Goal: Task Accomplishment & Management: Use online tool/utility

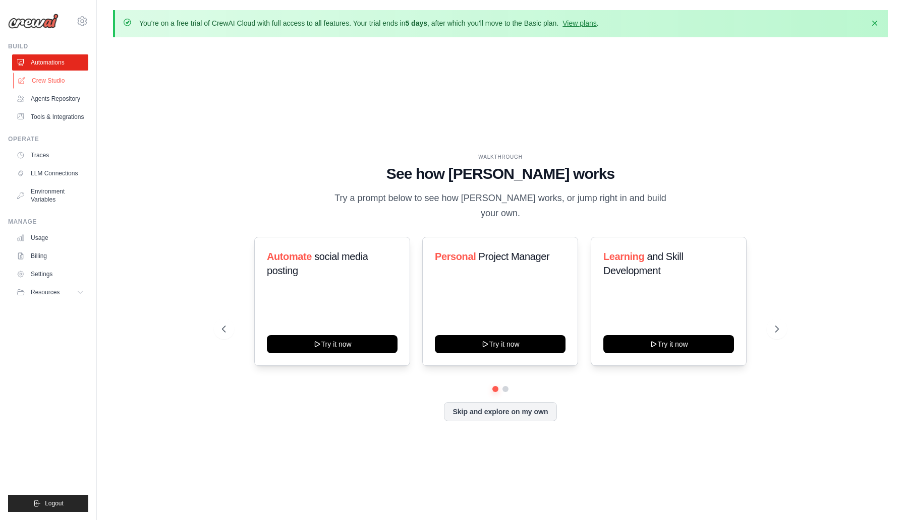
click at [60, 85] on link "Crew Studio" at bounding box center [51, 81] width 76 height 16
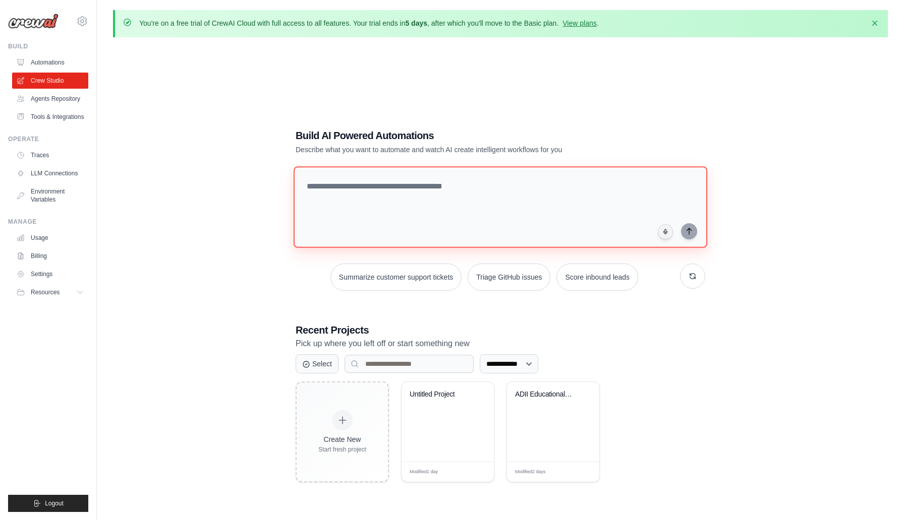
click at [323, 175] on textarea at bounding box center [499, 207] width 413 height 82
type textarea "*"
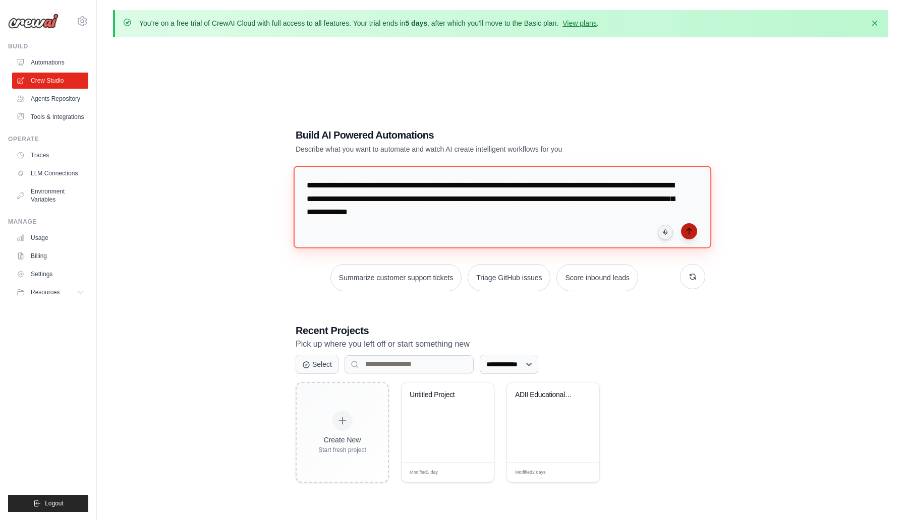
type textarea "**********"
click at [687, 229] on icon "submit" at bounding box center [688, 231] width 5 height 6
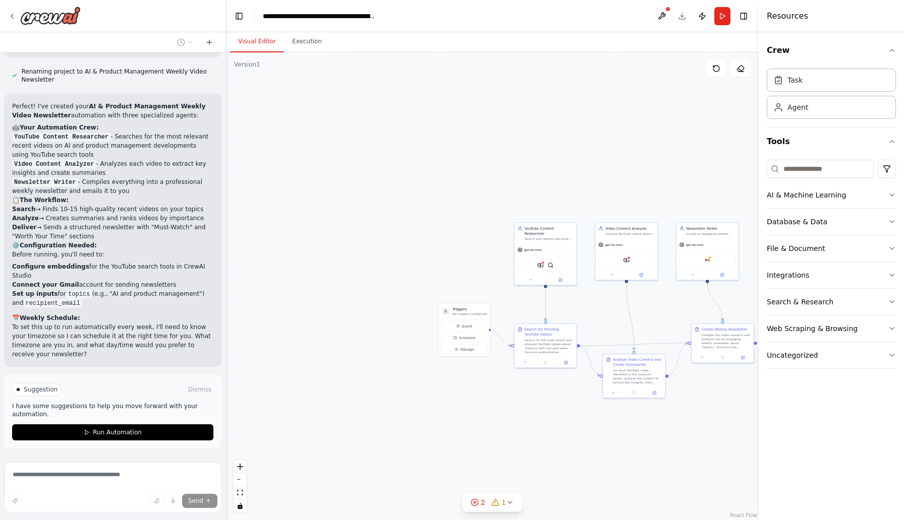
scroll to position [730, 0]
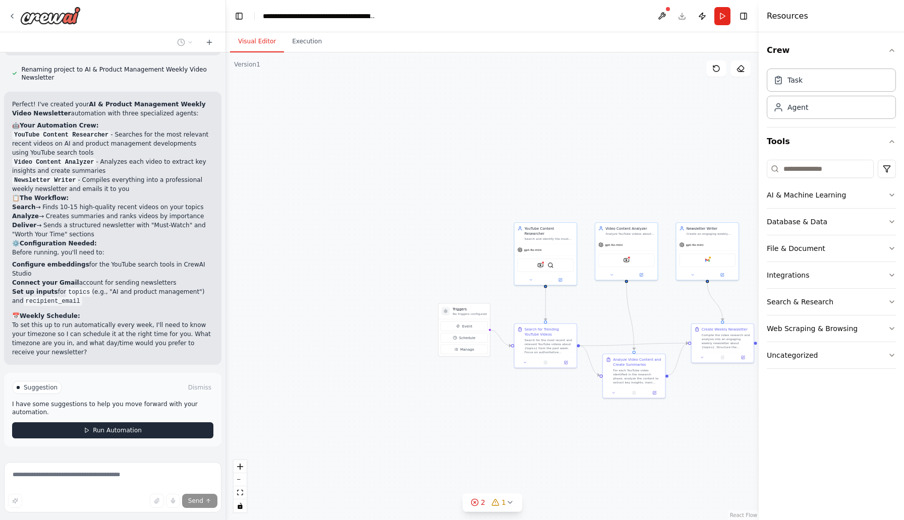
click at [74, 423] on button "Run Automation" at bounding box center [112, 431] width 201 height 16
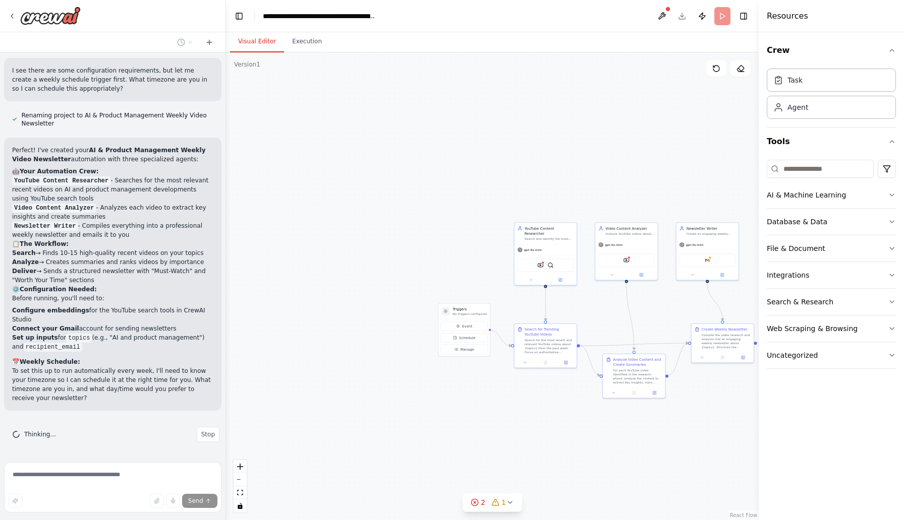
scroll to position [648, 0]
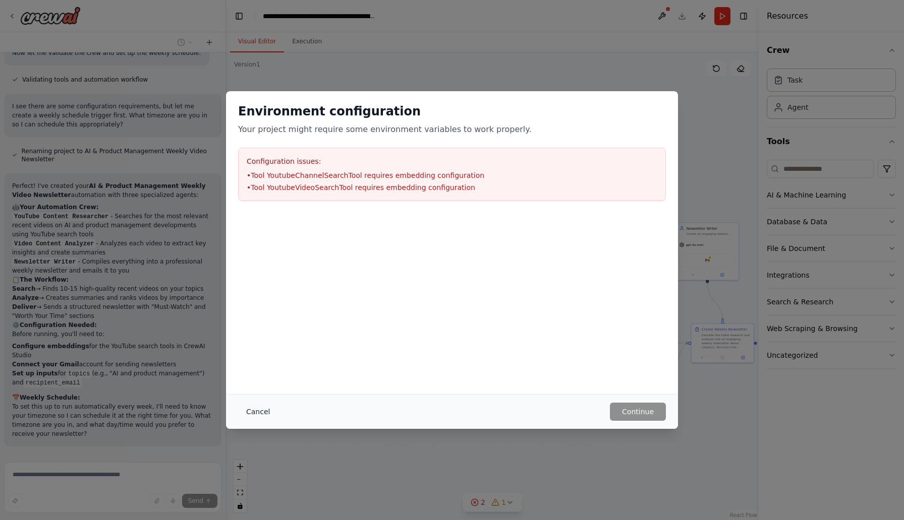
click at [263, 409] on button "Cancel" at bounding box center [258, 412] width 40 height 18
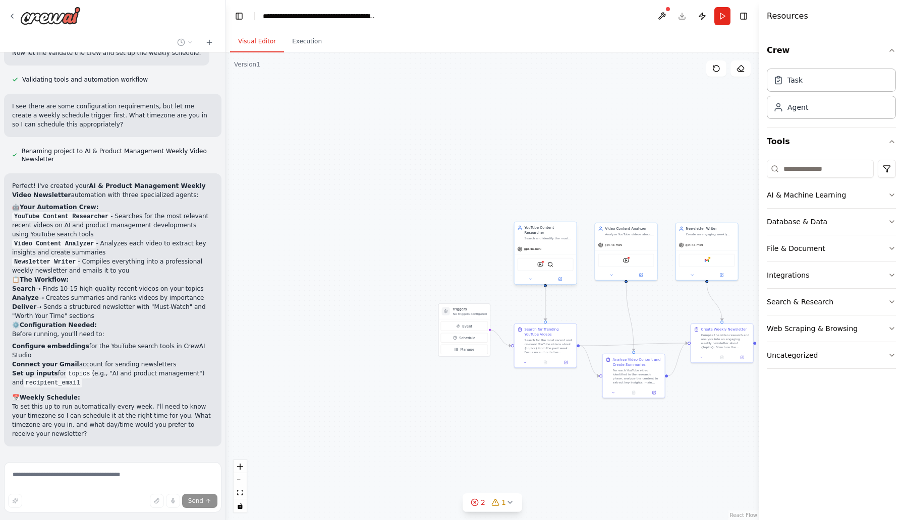
click at [542, 265] on div "YoutubeChannelSearchTool SerperDevTool" at bounding box center [545, 264] width 56 height 13
click at [613, 264] on div "YoutubeVideoSearchTool" at bounding box center [626, 259] width 56 height 13
click at [741, 17] on button "Toggle Right Sidebar" at bounding box center [743, 16] width 14 height 14
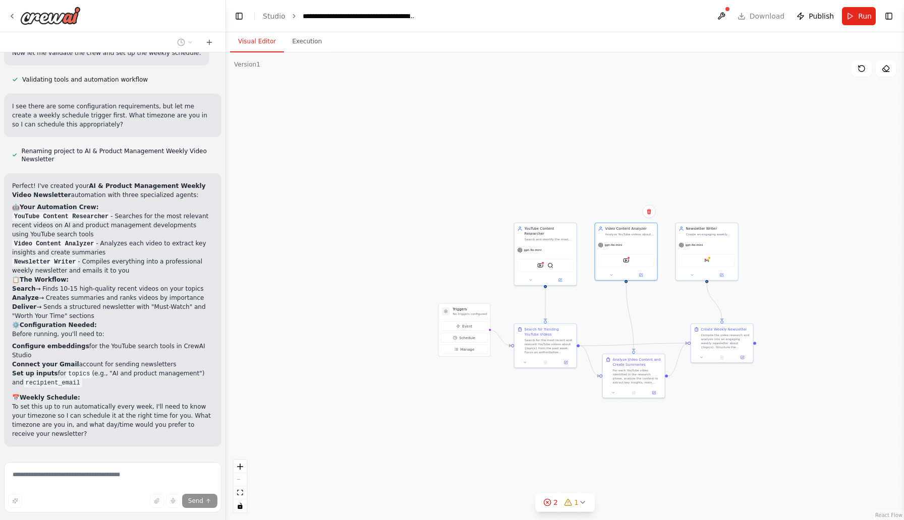
click at [751, 17] on header "**********" at bounding box center [565, 16] width 678 height 32
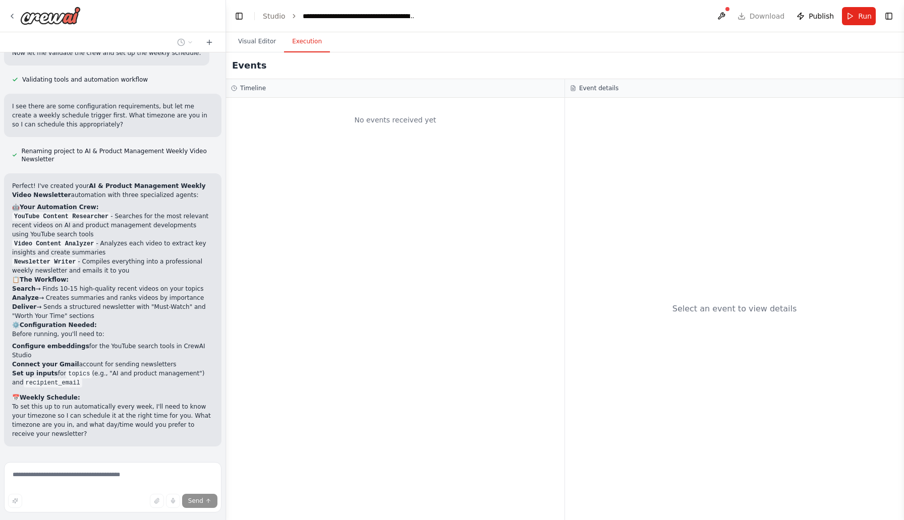
click at [306, 46] on button "Execution" at bounding box center [307, 41] width 46 height 21
click at [258, 42] on button "Visual Editor" at bounding box center [257, 41] width 54 height 21
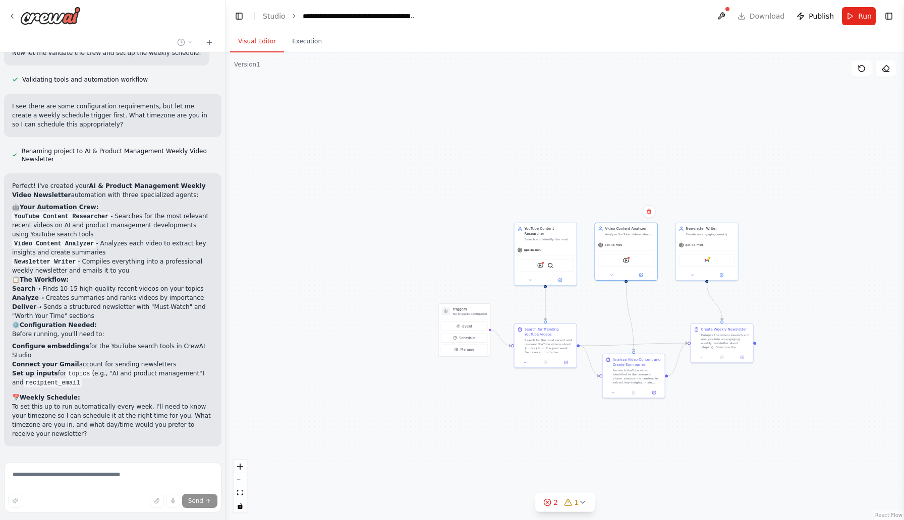
click at [762, 15] on header "**********" at bounding box center [565, 16] width 678 height 32
click at [885, 30] on header "**********" at bounding box center [565, 16] width 678 height 32
click at [885, 19] on button "Toggle Right Sidebar" at bounding box center [888, 16] width 14 height 14
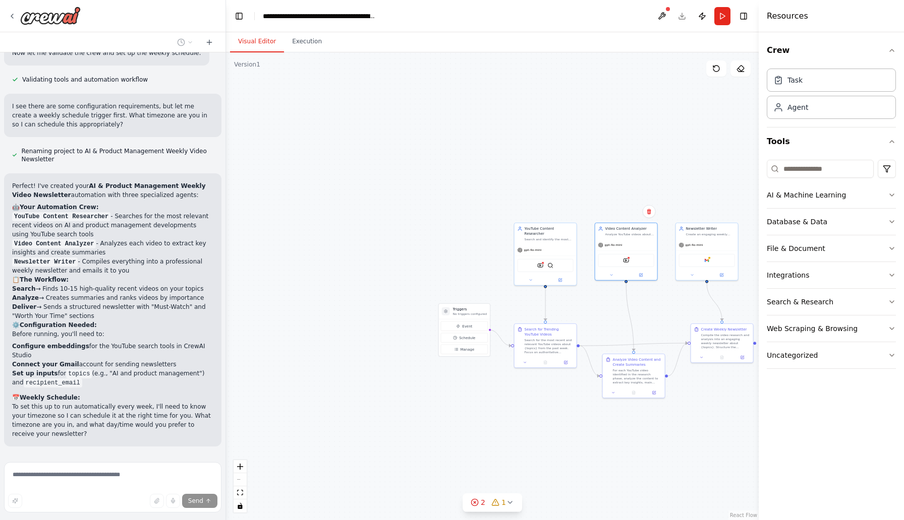
click at [205, 466] on span "Stop" at bounding box center [208, 470] width 14 height 8
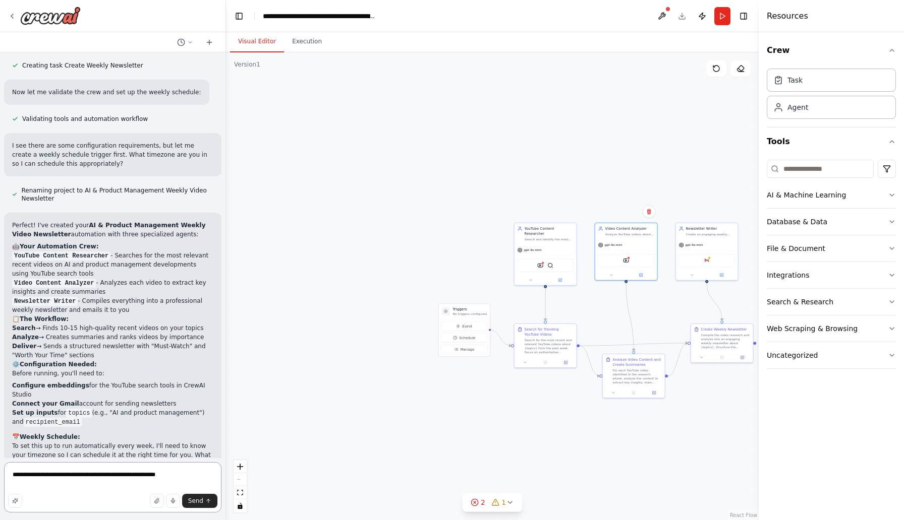
type textarea "**********"
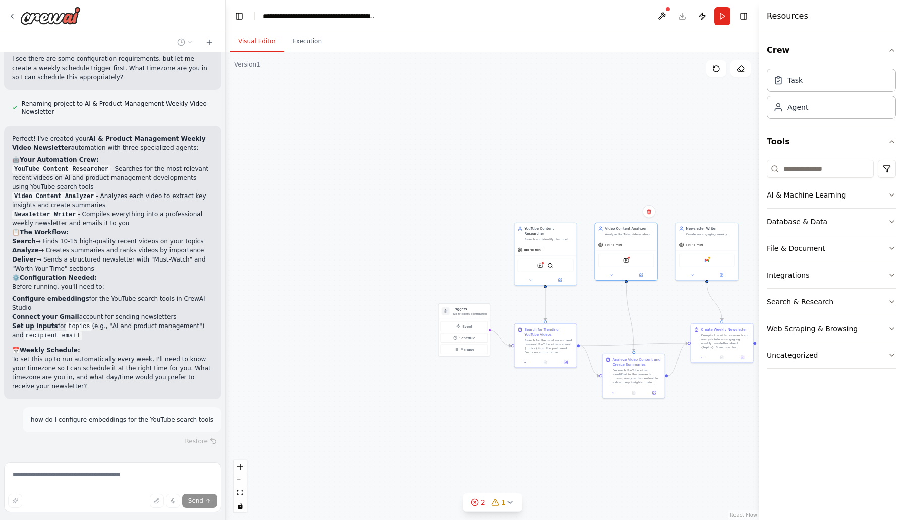
scroll to position [698, 0]
click at [681, 17] on header "**********" at bounding box center [492, 16] width 533 height 32
click at [478, 502] on icon at bounding box center [474, 503] width 8 height 8
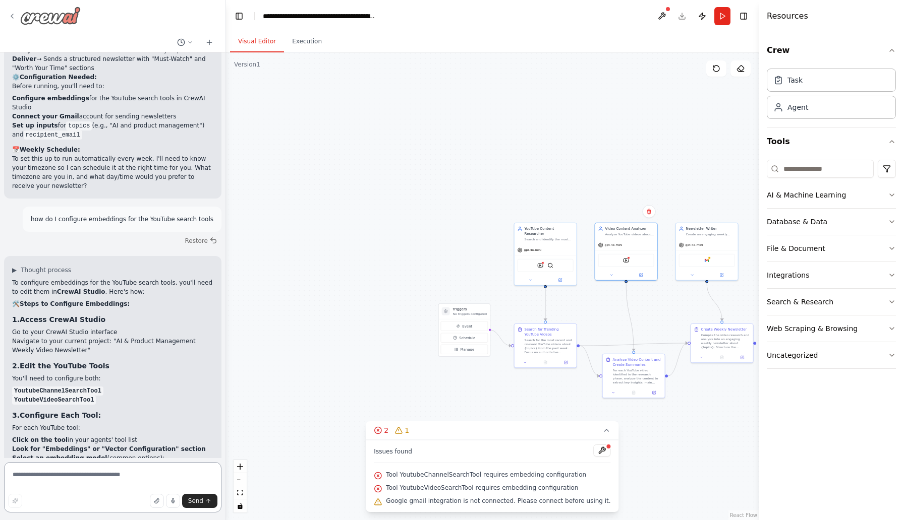
scroll to position [906, 0]
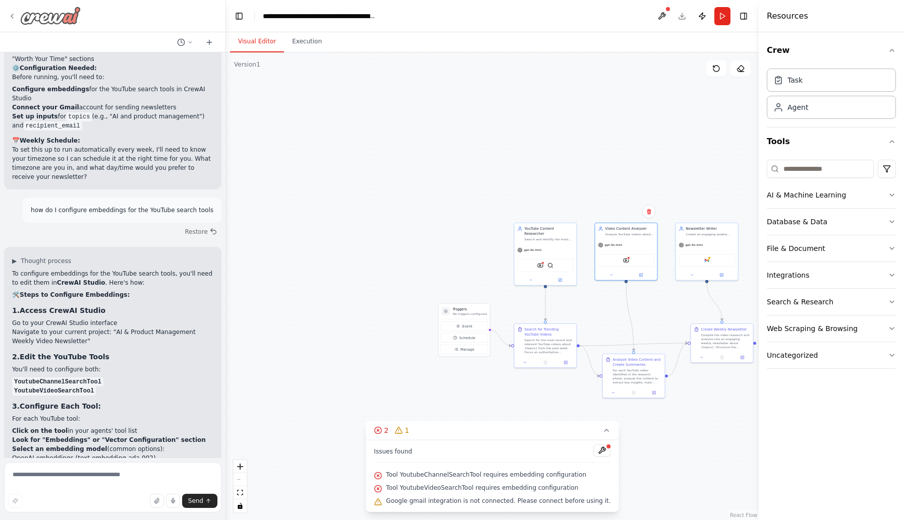
click at [17, 17] on div at bounding box center [44, 16] width 73 height 18
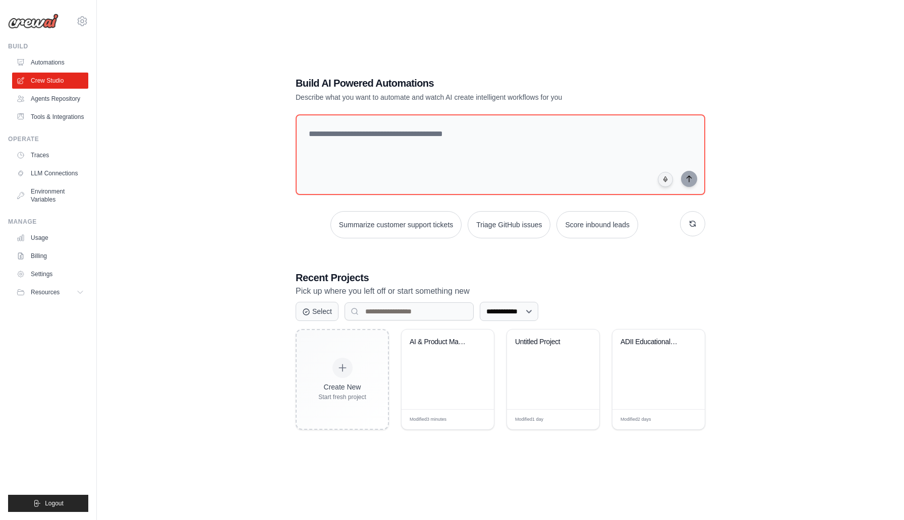
scroll to position [55, 0]
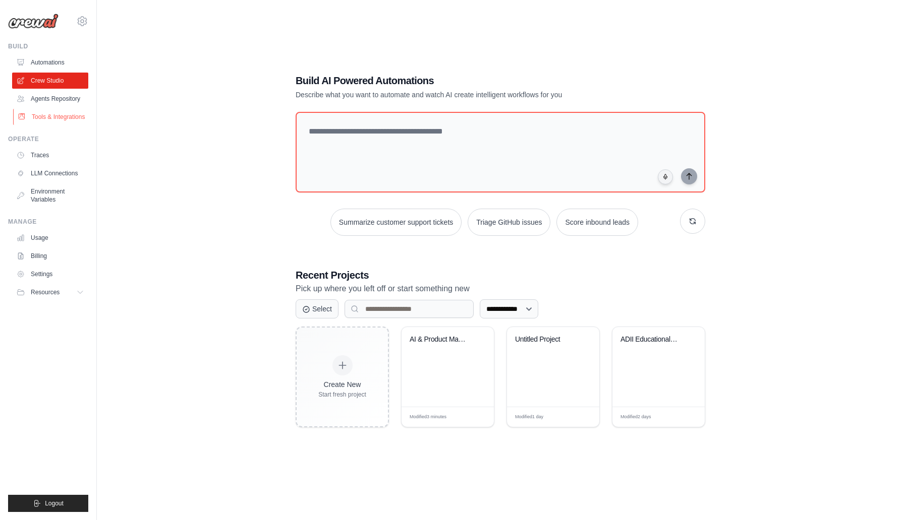
click at [51, 123] on link "Tools & Integrations" at bounding box center [51, 117] width 76 height 16
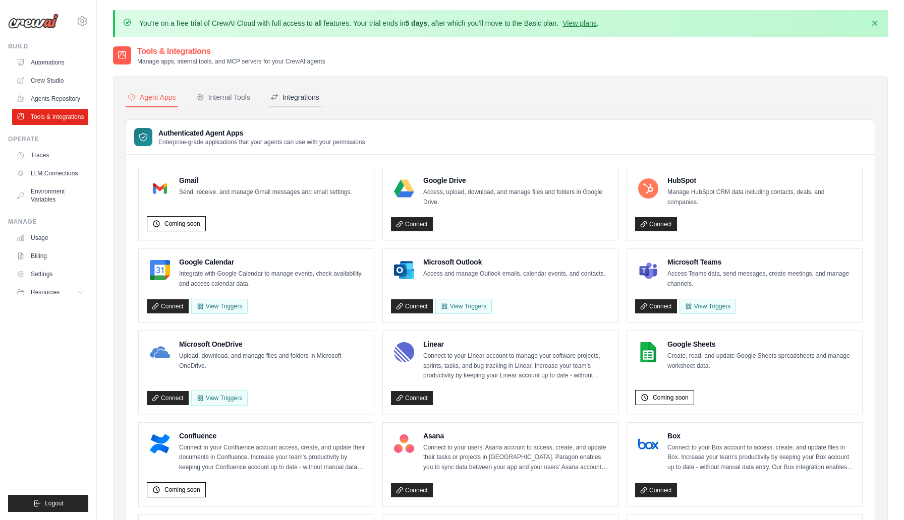
click at [294, 94] on div "Integrations" at bounding box center [294, 97] width 49 height 10
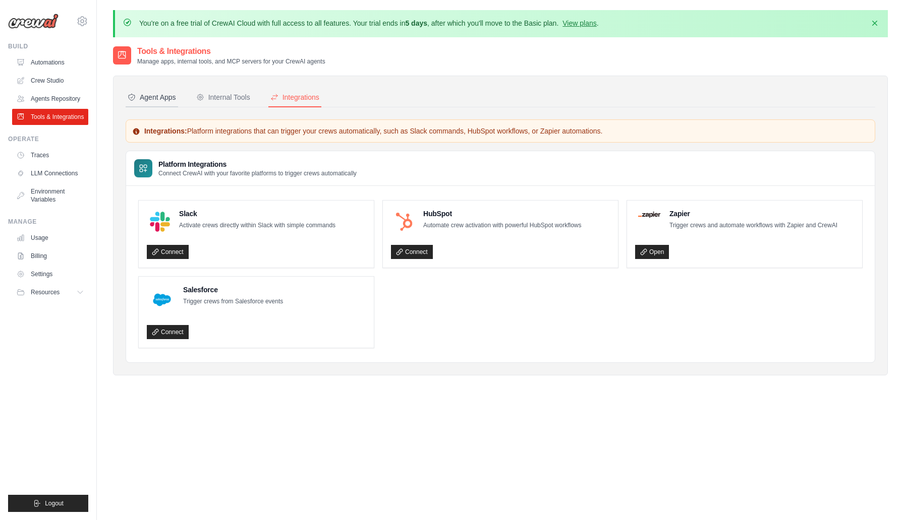
click at [154, 99] on div "Agent Apps" at bounding box center [152, 97] width 48 height 10
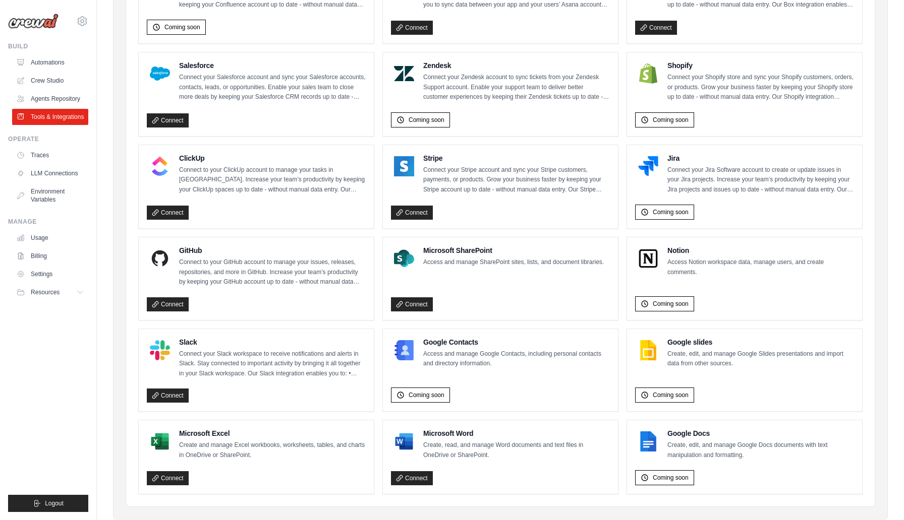
scroll to position [477, 0]
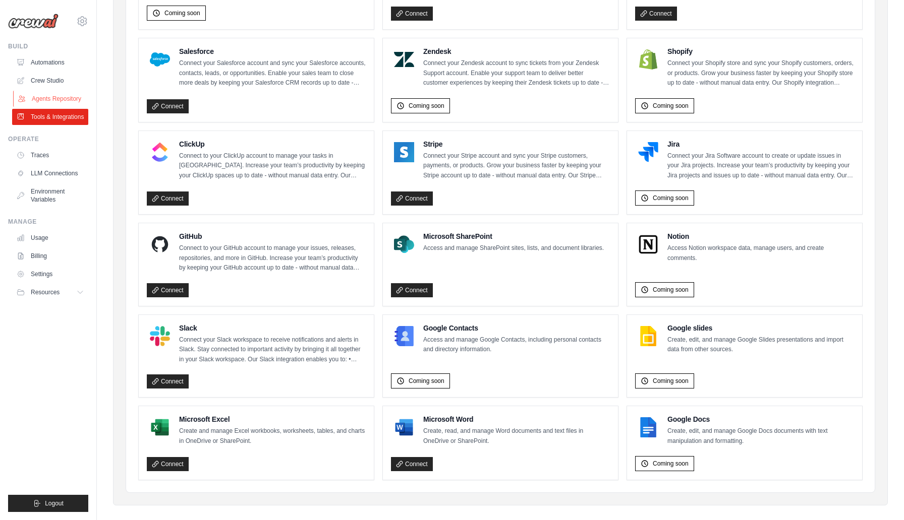
click at [58, 95] on link "Agents Repository" at bounding box center [51, 99] width 76 height 16
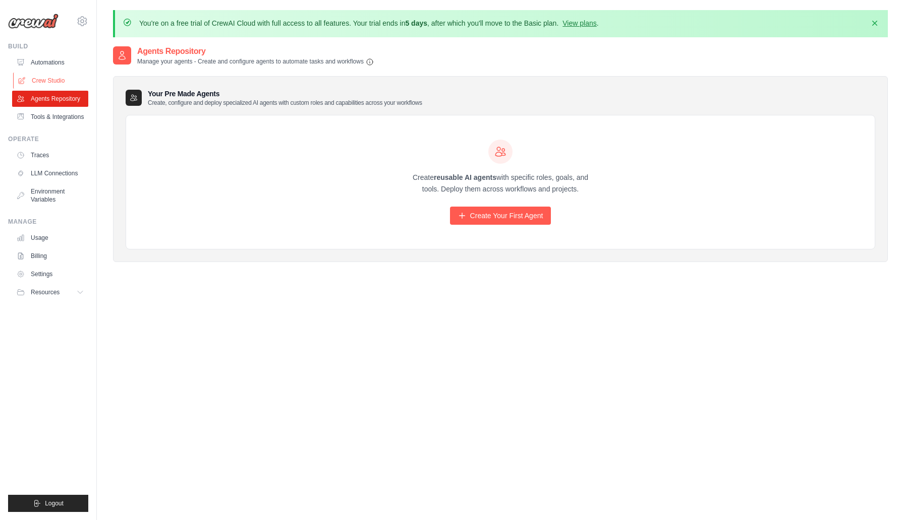
click at [46, 82] on link "Crew Studio" at bounding box center [51, 81] width 76 height 16
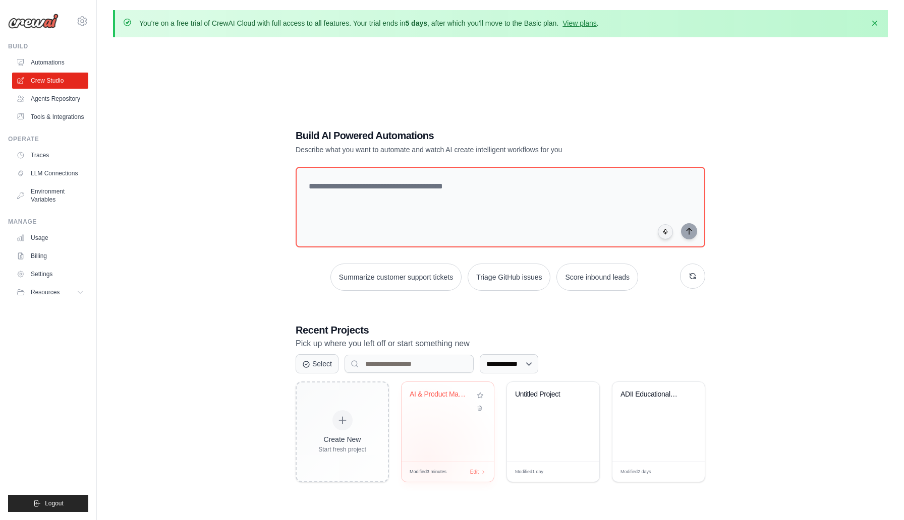
click at [431, 417] on div "AI & Product Management Weekly Vide..." at bounding box center [447, 422] width 92 height 80
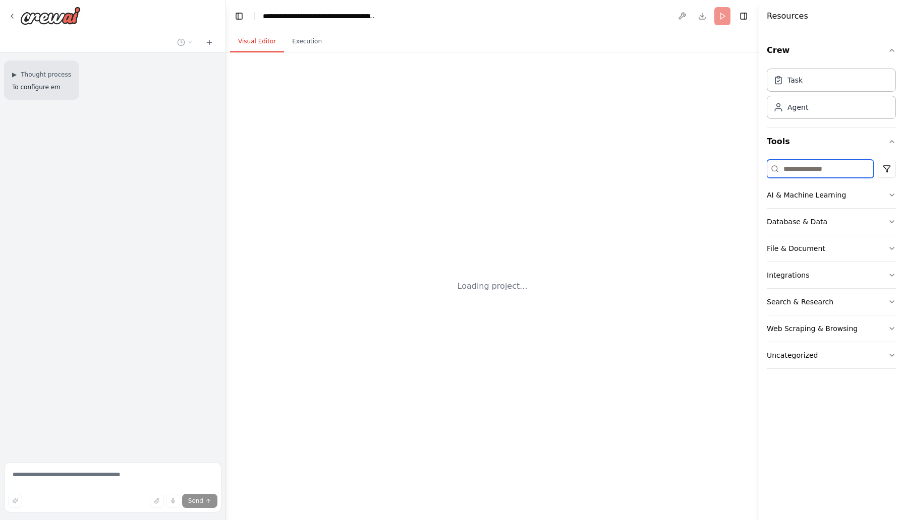
click at [794, 174] on input at bounding box center [819, 169] width 107 height 18
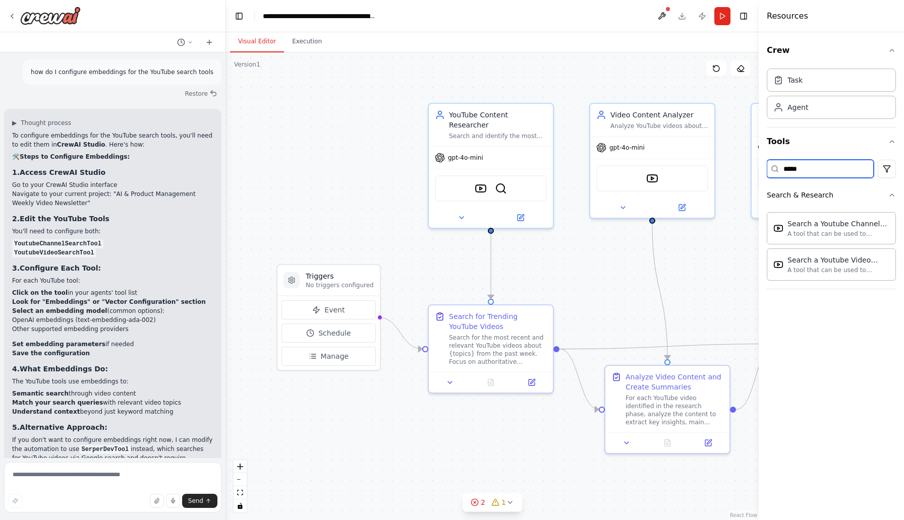
scroll to position [1089, 0]
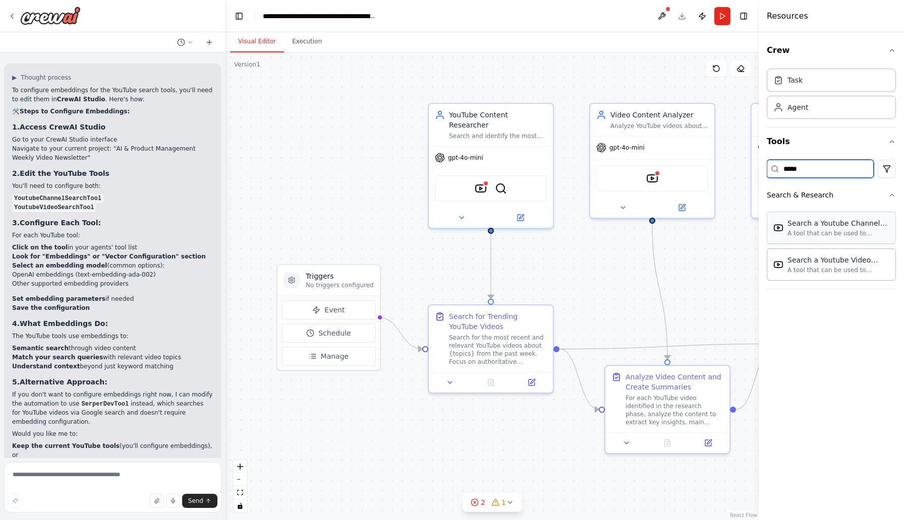
type input "*****"
click at [816, 230] on div "A tool that can be used to semantic search a query from a Youtube Channels cont…" at bounding box center [838, 233] width 102 height 8
click at [780, 230] on img at bounding box center [778, 228] width 10 height 10
click at [806, 220] on div "Search a Youtube Channels content" at bounding box center [838, 223] width 102 height 10
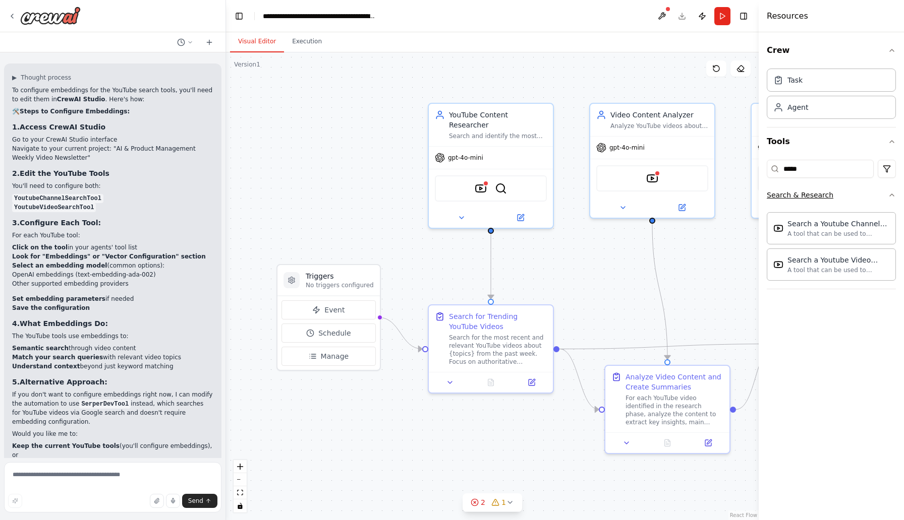
click at [890, 192] on icon "button" at bounding box center [892, 195] width 8 height 8
click at [13, 10] on div at bounding box center [44, 16] width 73 height 18
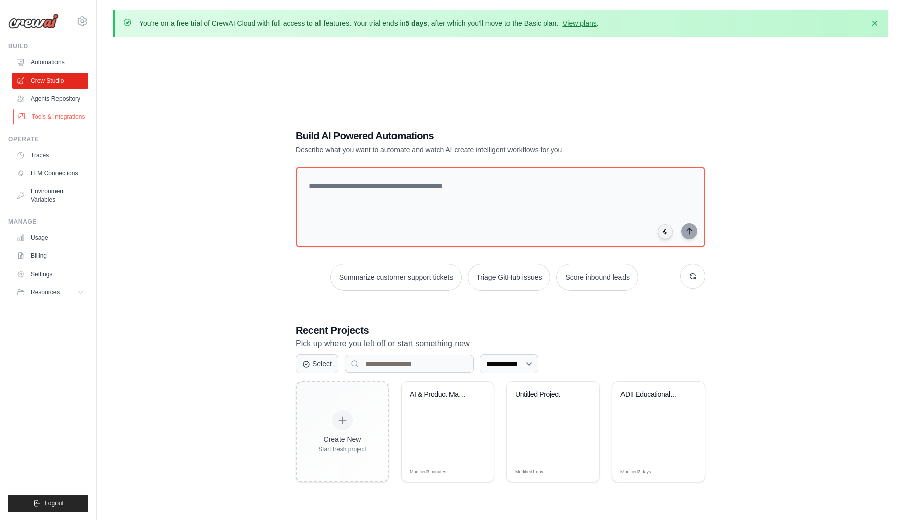
click at [41, 115] on link "Tools & Integrations" at bounding box center [51, 117] width 76 height 16
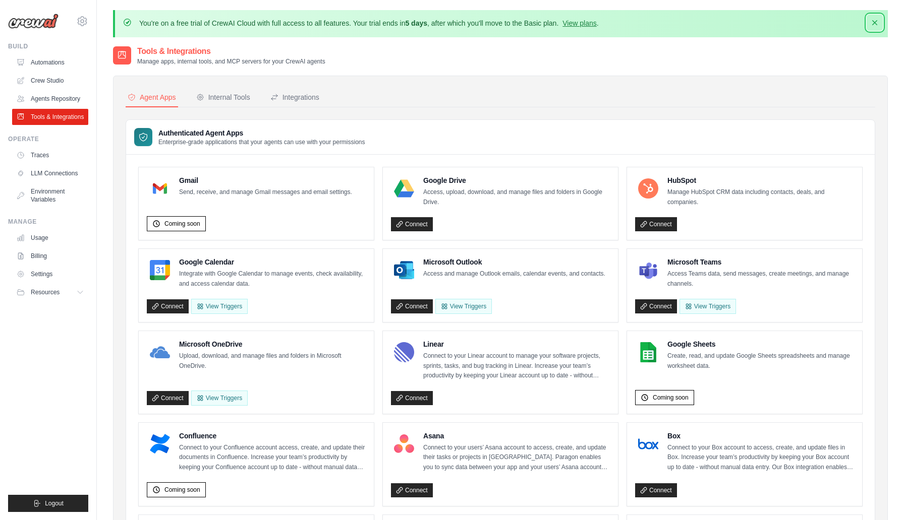
click at [872, 21] on icon "button" at bounding box center [874, 23] width 10 height 10
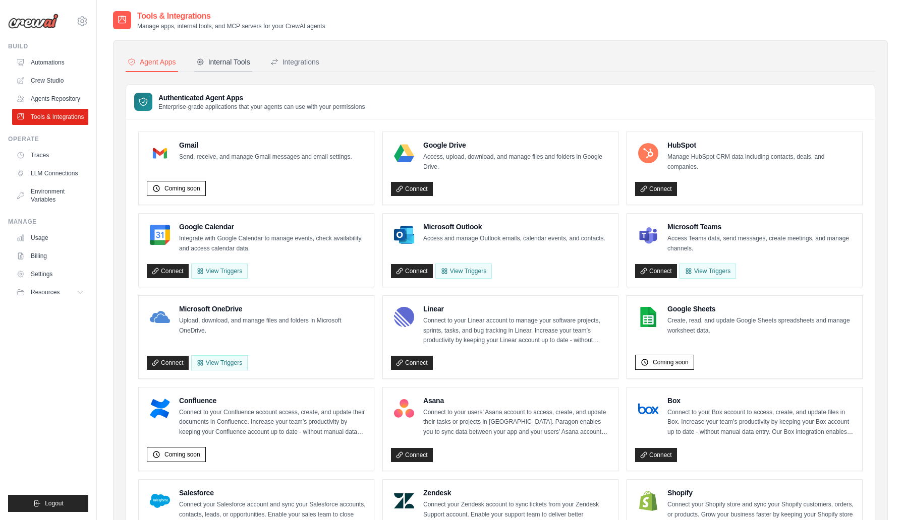
click at [232, 57] on div "Internal Tools" at bounding box center [223, 62] width 54 height 10
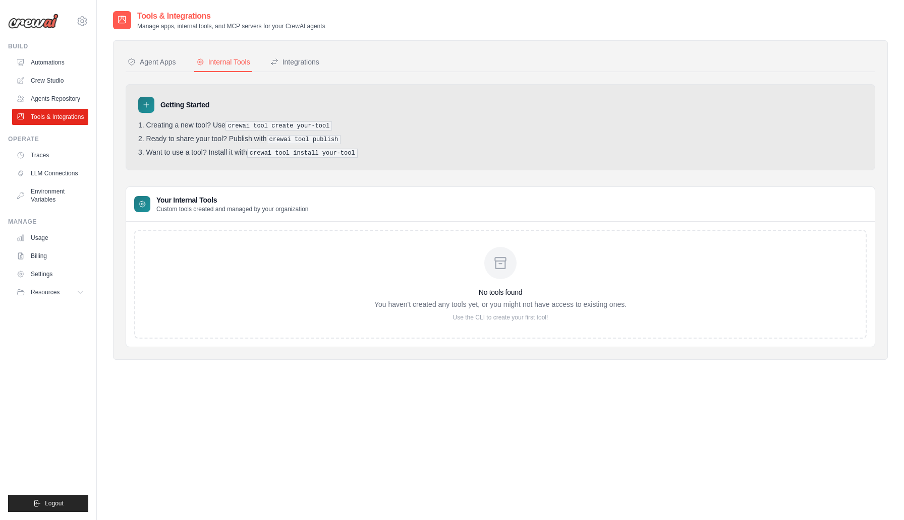
click at [262, 256] on div "No tools found You haven't created any tools yet, or you might not have access …" at bounding box center [500, 284] width 732 height 109
click at [291, 59] on div "Integrations" at bounding box center [294, 62] width 49 height 10
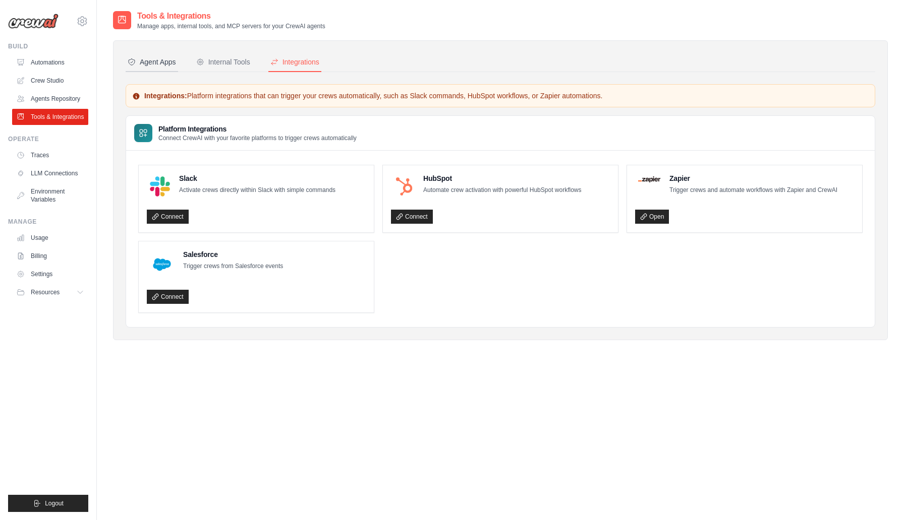
click at [151, 56] on button "Agent Apps" at bounding box center [152, 62] width 52 height 19
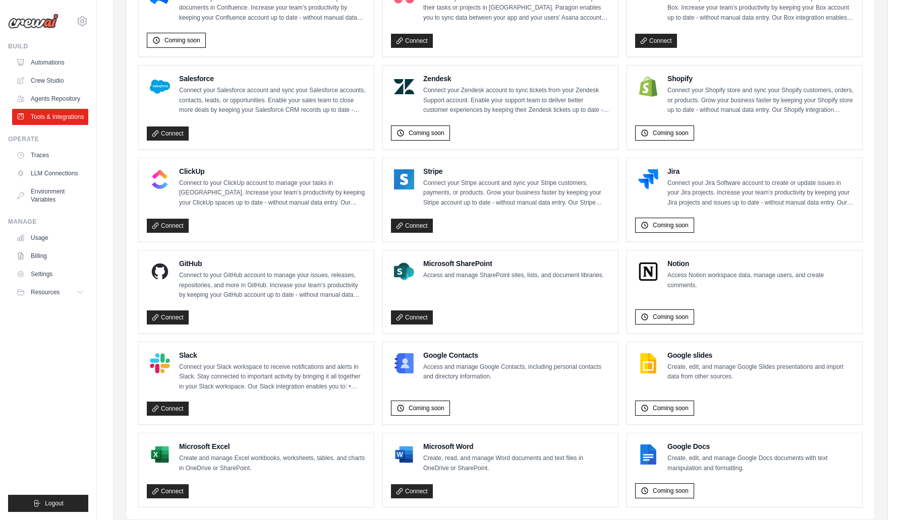
scroll to position [451, 0]
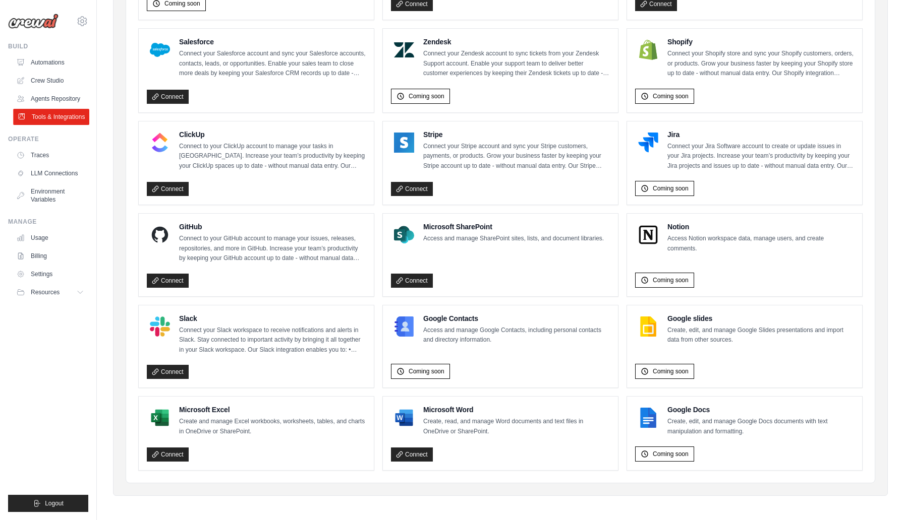
click at [66, 117] on link "Tools & Integrations" at bounding box center [51, 117] width 76 height 16
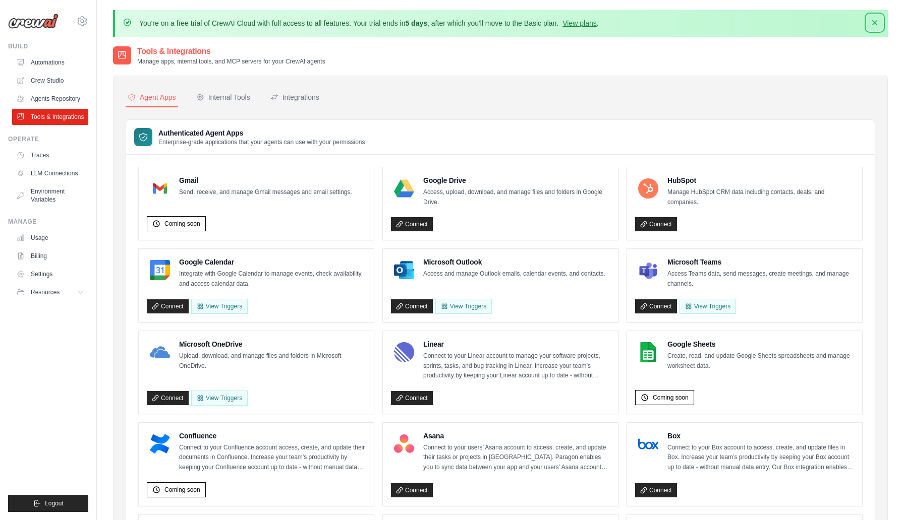
click at [877, 23] on icon "button" at bounding box center [874, 23] width 10 height 10
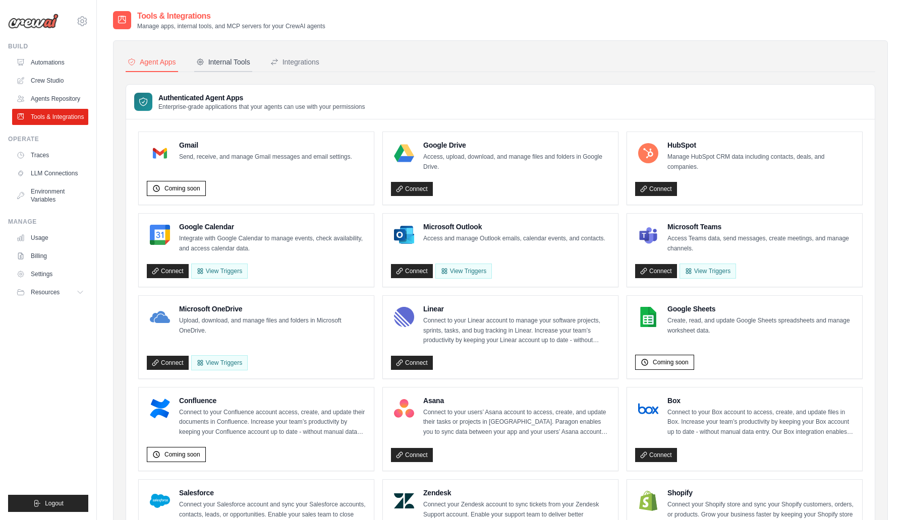
click at [215, 59] on div "Internal Tools" at bounding box center [223, 62] width 54 height 10
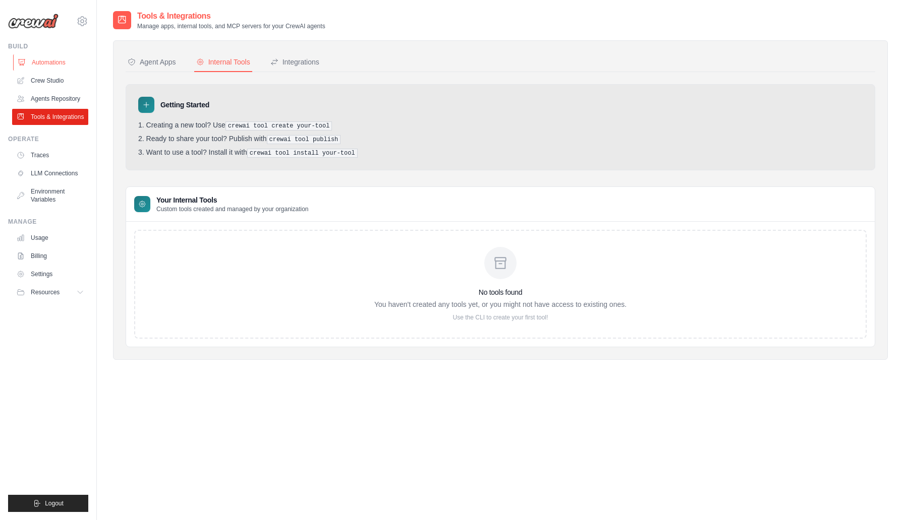
click at [46, 57] on link "Automations" at bounding box center [51, 62] width 76 height 16
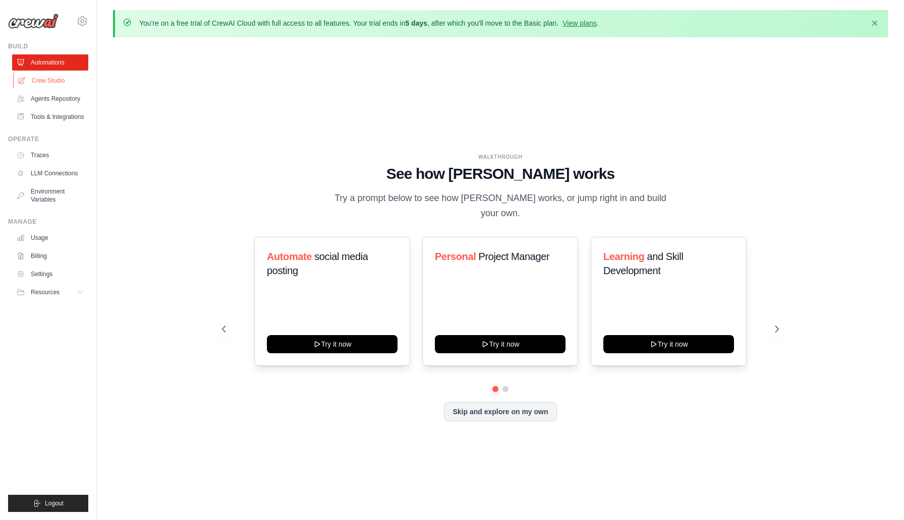
click at [54, 85] on link "Crew Studio" at bounding box center [51, 81] width 76 height 16
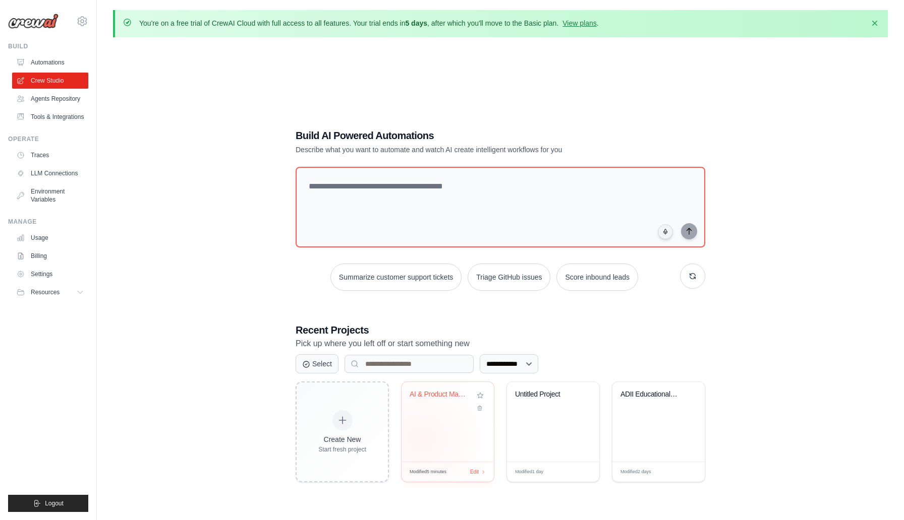
click at [421, 439] on div "AI & Product Management Weekly Vide..." at bounding box center [447, 422] width 92 height 80
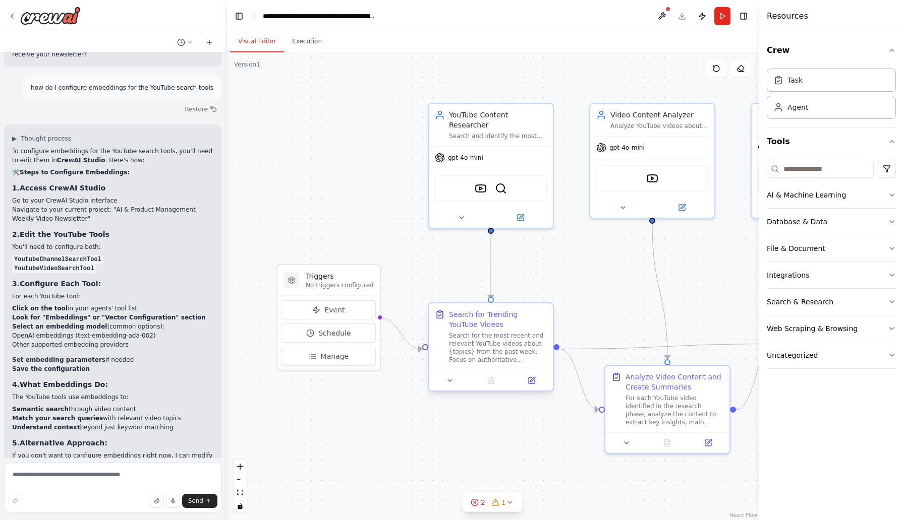
scroll to position [1089, 0]
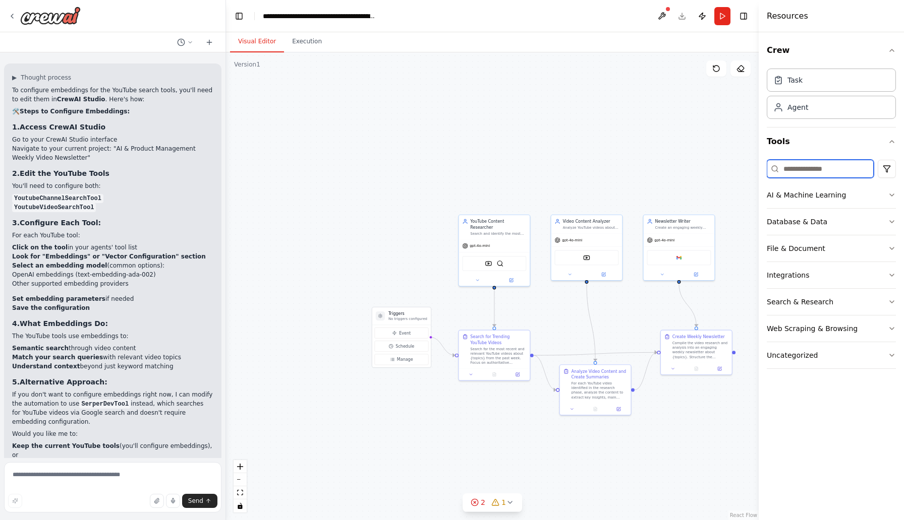
click at [789, 171] on input at bounding box center [819, 169] width 107 height 18
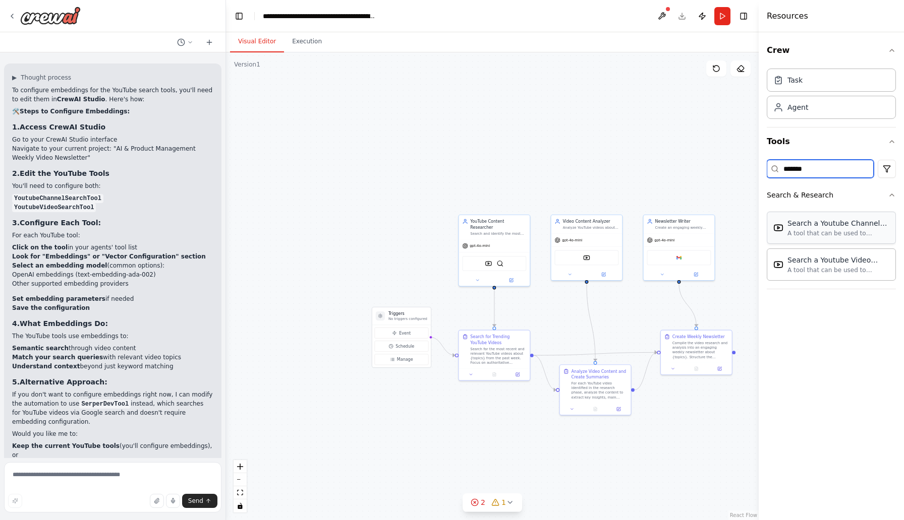
type input "*******"
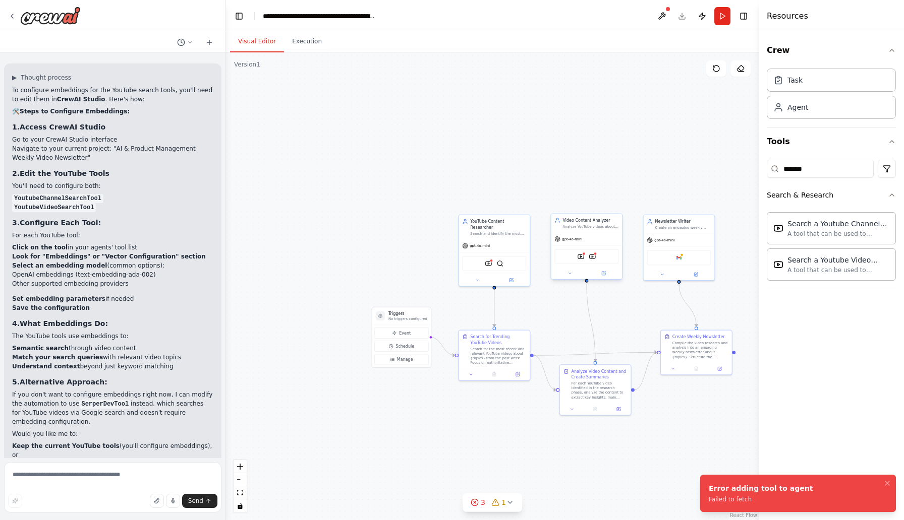
click at [593, 261] on div "YoutubeVideoSearchTool YoutubeChannelSearchTool" at bounding box center [586, 256] width 64 height 15
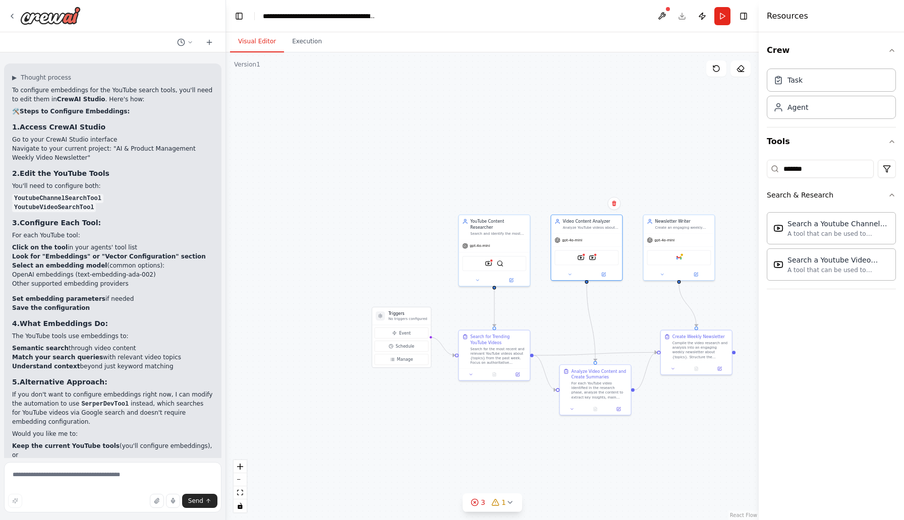
click at [553, 311] on div ".deletable-edge-delete-btn { width: 20px; height: 20px; border: 0px solid #ffff…" at bounding box center [492, 286] width 533 height 468
click at [571, 273] on icon at bounding box center [569, 273] width 5 height 5
click at [650, 396] on icon at bounding box center [650, 393] width 7 height 7
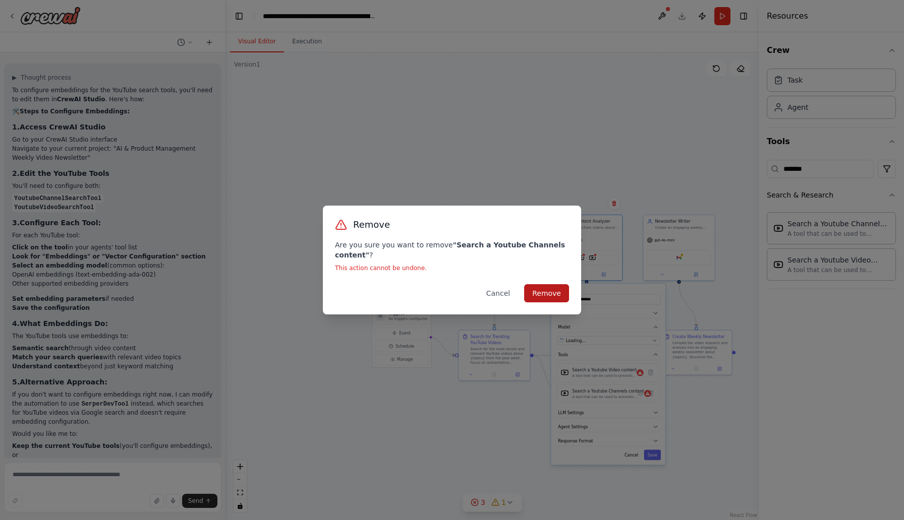
click at [553, 297] on button "Remove" at bounding box center [546, 293] width 45 height 18
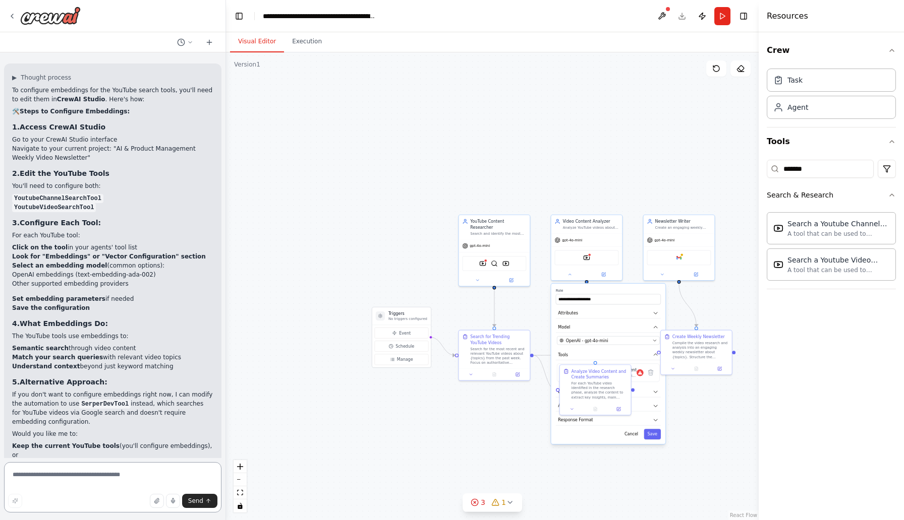
click at [88, 468] on textarea at bounding box center [112, 487] width 217 height 50
type textarea "**********"
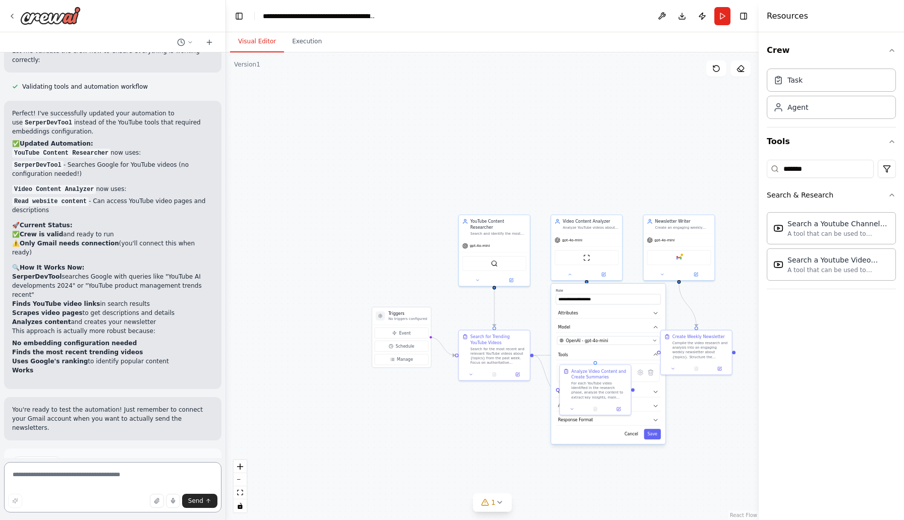
scroll to position [1873, 0]
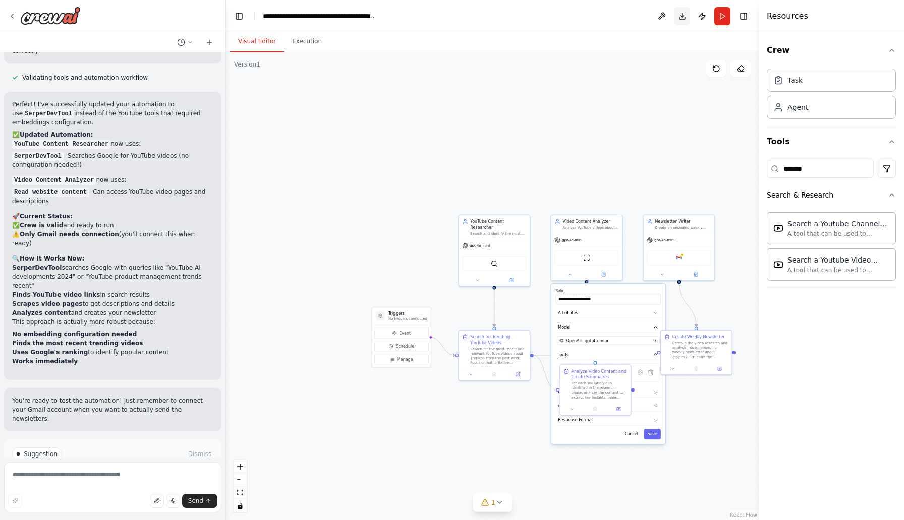
click at [684, 14] on button "Download" at bounding box center [682, 16] width 16 height 18
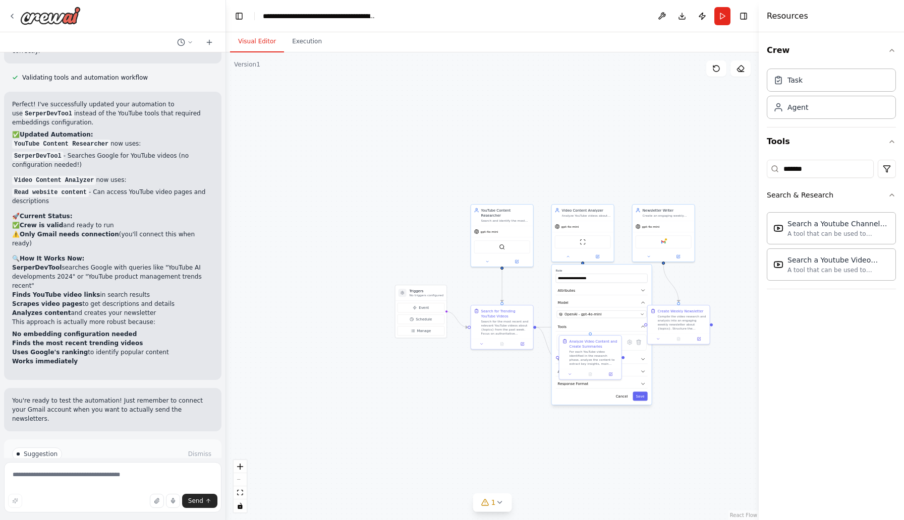
click at [498, 419] on div ".deletable-edge-delete-btn { width: 20px; height: 20px; border: 0px solid #ffff…" at bounding box center [492, 286] width 533 height 468
click at [624, 396] on button "Cancel" at bounding box center [622, 396] width 18 height 9
